Goal: Information Seeking & Learning: Learn about a topic

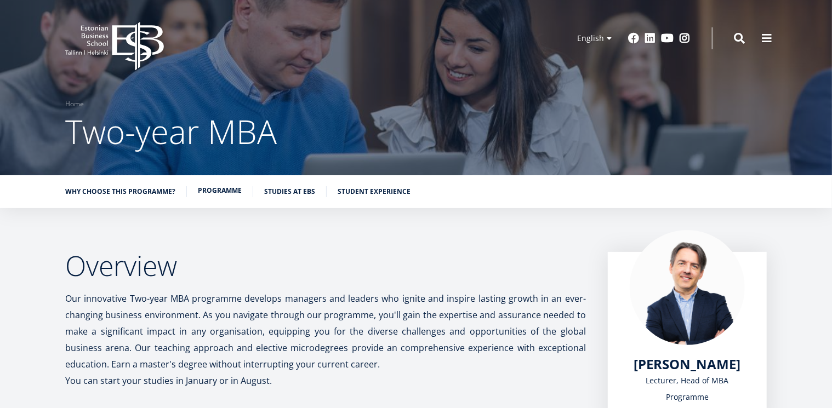
click at [212, 189] on link "Programme" at bounding box center [220, 190] width 44 height 11
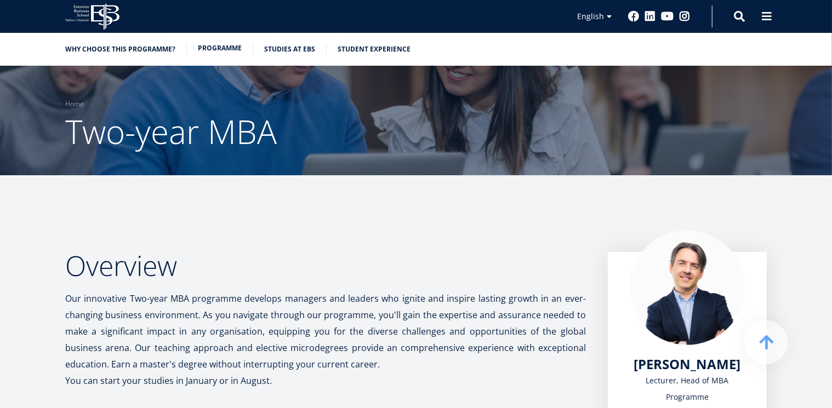
scroll to position [943, 0]
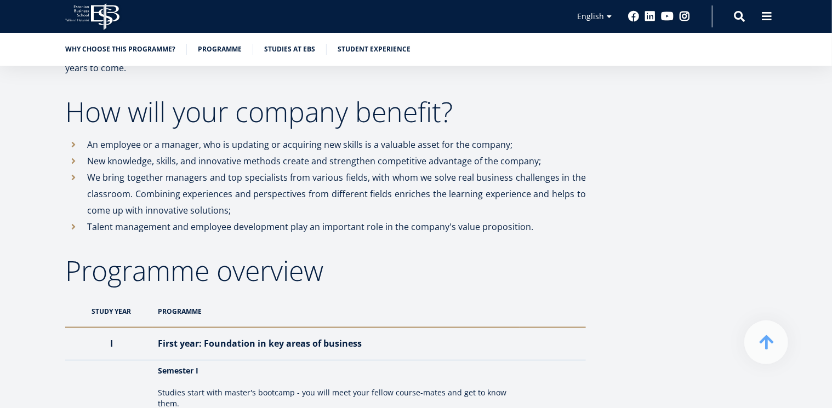
scroll to position [644, 0]
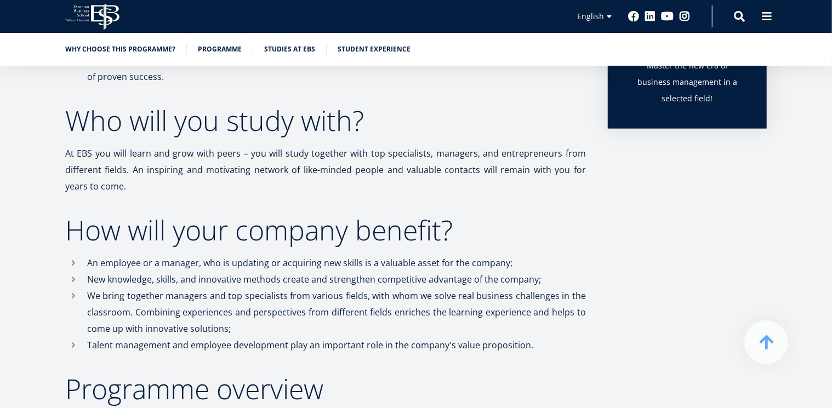
click at [79, 15] on icon "EBS Logo Created with Sketch." at bounding box center [92, 16] width 54 height 27
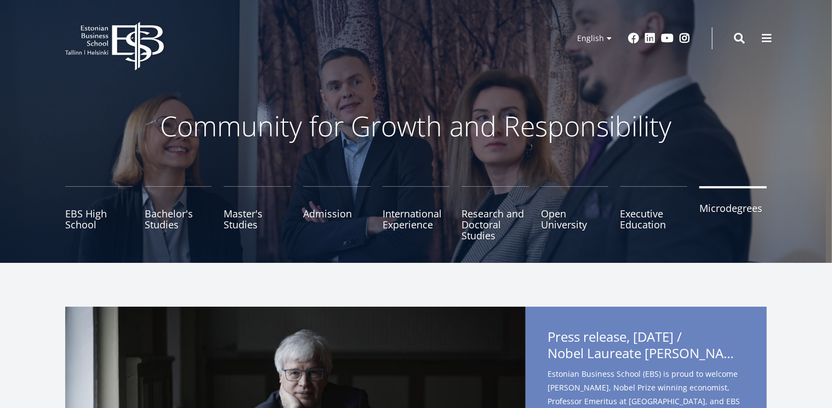
click at [715, 213] on link "Microdegrees" at bounding box center [732, 213] width 67 height 55
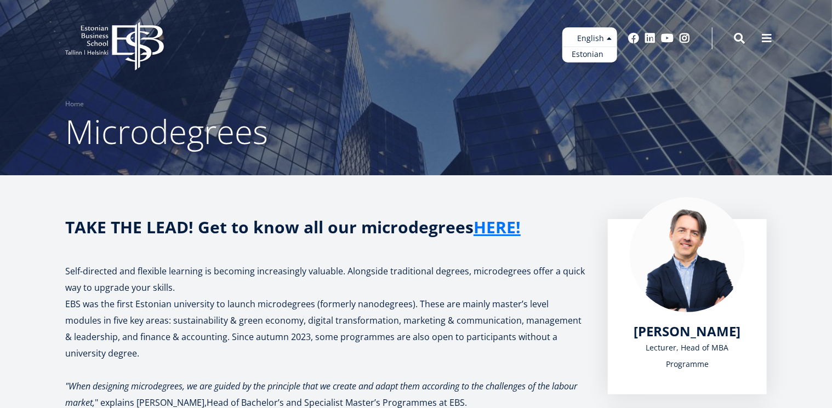
click at [585, 51] on link "Estonian" at bounding box center [589, 55] width 55 height 16
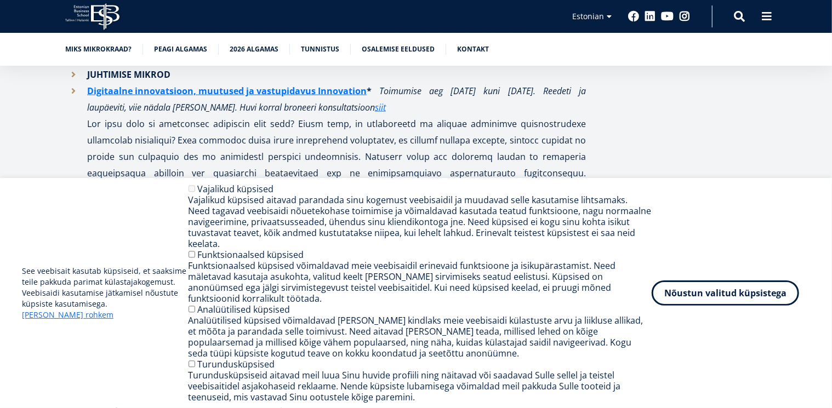
scroll to position [946, 0]
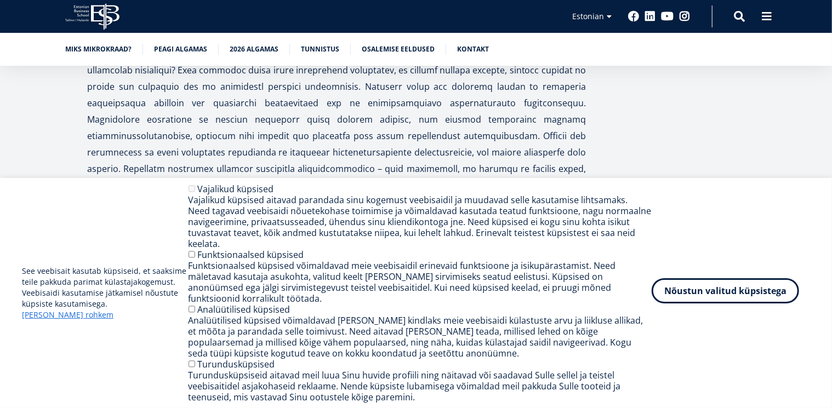
click at [689, 298] on button "Nõustun valitud küpsistega" at bounding box center [725, 290] width 147 height 25
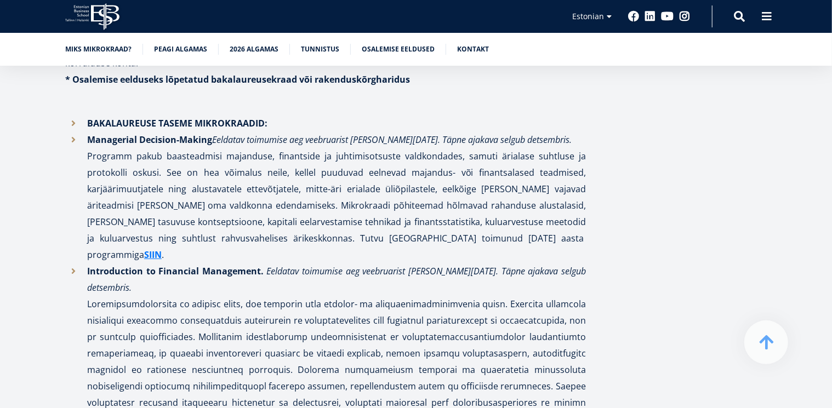
scroll to position [2092, 0]
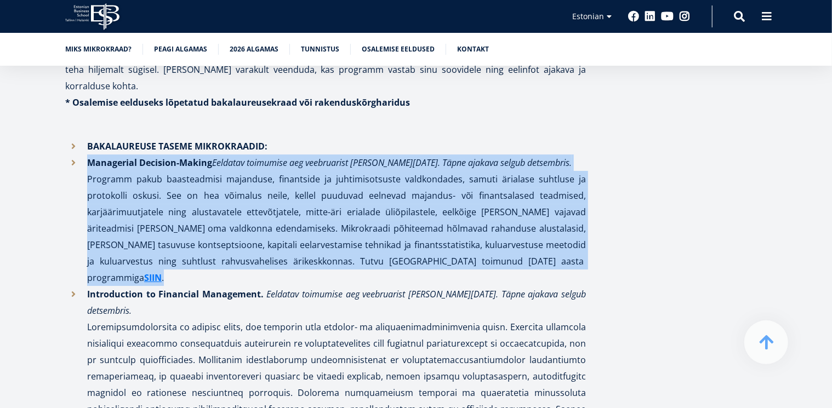
drag, startPoint x: 477, startPoint y: 208, endPoint x: 94, endPoint y: 140, distance: 388.6
click at [80, 155] on li "Managerial Decision-Making Eeldatav toimumise aeg veebruarist maini 2026. Täpne…" at bounding box center [325, 221] width 521 height 132
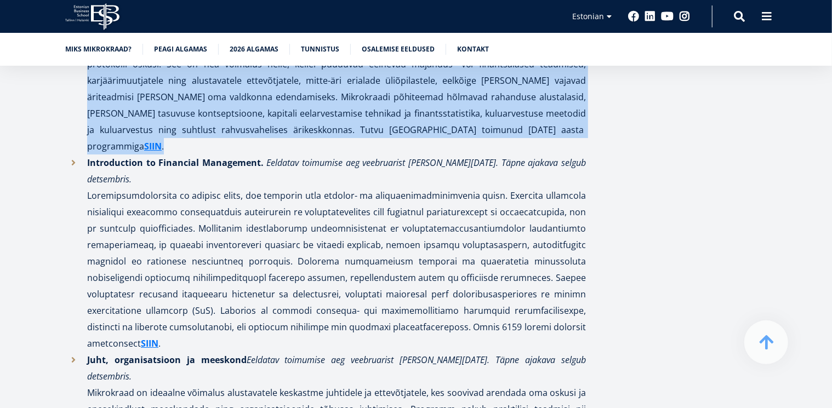
scroll to position [2241, 0]
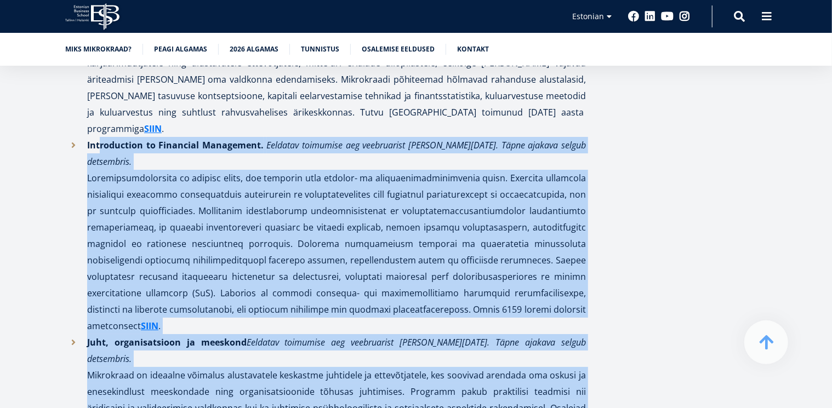
drag, startPoint x: 248, startPoint y: 384, endPoint x: 101, endPoint y: 81, distance: 336.5
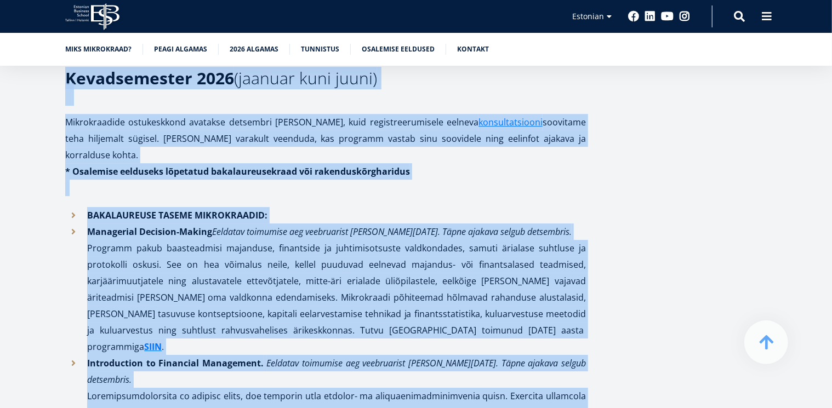
scroll to position [1945, 0]
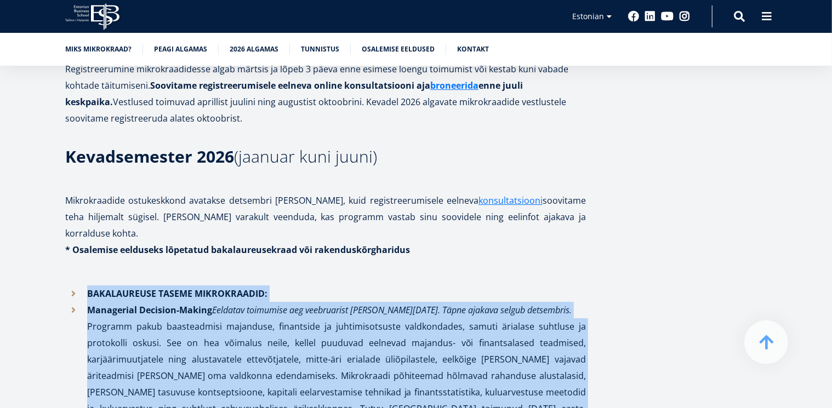
drag, startPoint x: 220, startPoint y: 381, endPoint x: 80, endPoint y: 248, distance: 193.4
copy ul "BAKALAUREUSE TASEME MIKROKRAADID: Managerial Decision-Making Eeldatav toimumise…"
click at [110, 341] on li "Managerial Decision-Making Eeldatav toimumise aeg veebruarist maini 2026. Täpne…" at bounding box center [325, 368] width 521 height 132
